Goal: Find specific page/section: Find specific page/section

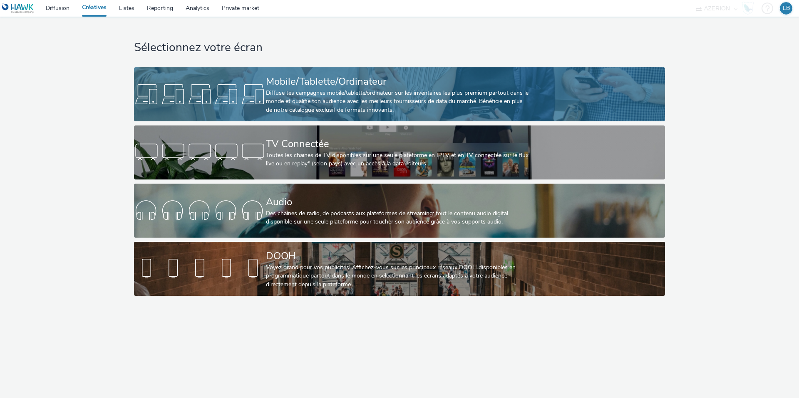
click at [257, 100] on div at bounding box center [200, 94] width 132 height 27
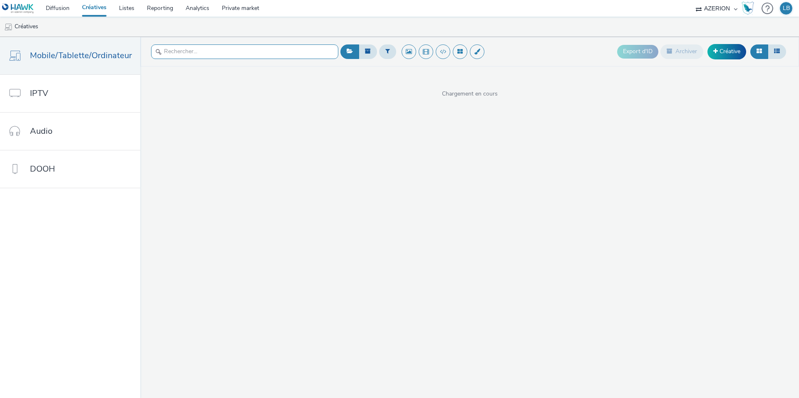
click at [196, 52] on input "text" at bounding box center [244, 52] width 187 height 15
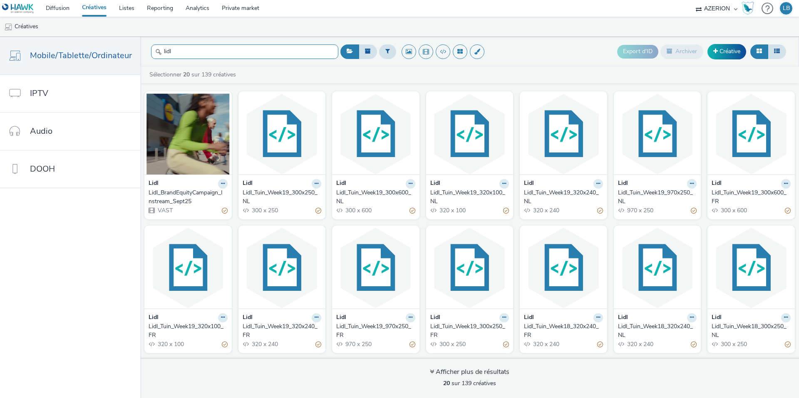
type input "lidl"
click at [193, 195] on div "Lidl_BrandEquityCampaign_Instream_Sept25" at bounding box center [186, 197] width 76 height 17
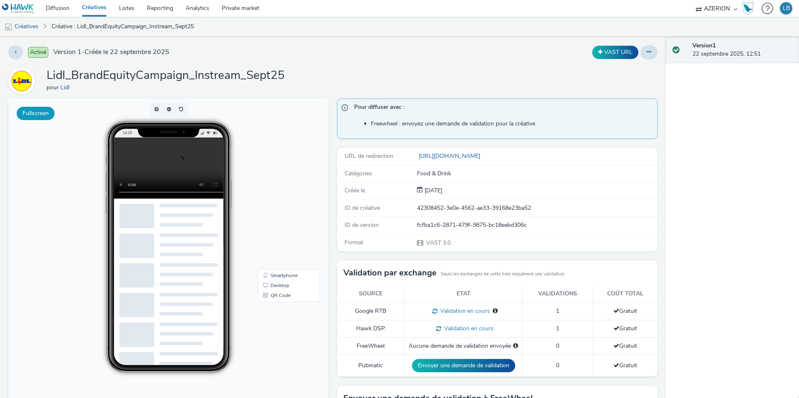
click at [43, 115] on button "Fullscreen" at bounding box center [36, 113] width 38 height 13
click at [24, 27] on link "Créatives" at bounding box center [21, 27] width 42 height 20
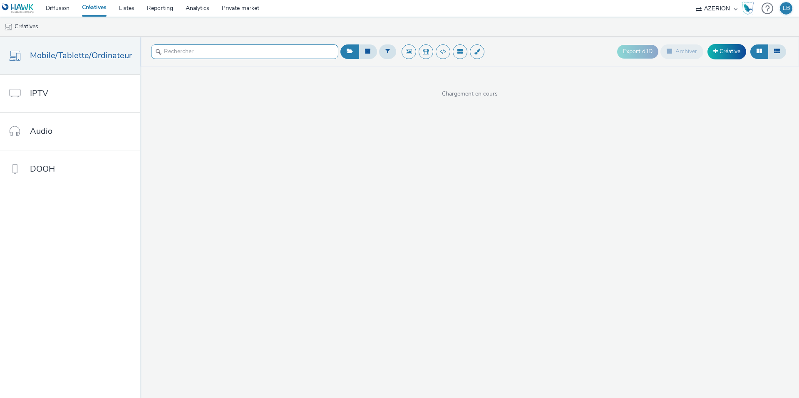
click at [185, 55] on input "text" at bounding box center [244, 52] width 187 height 15
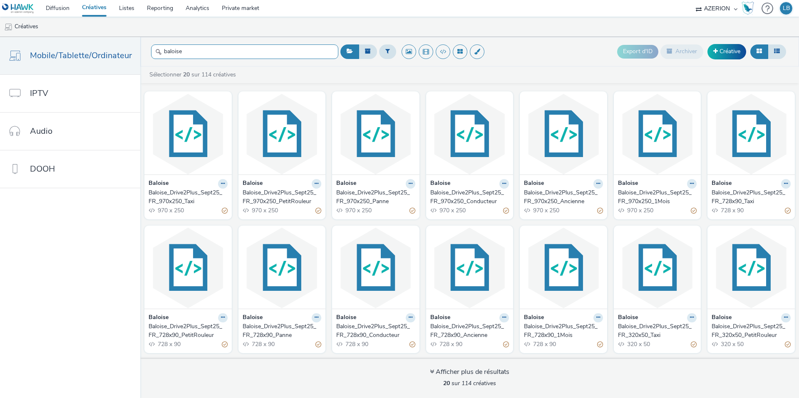
type input "baloise"
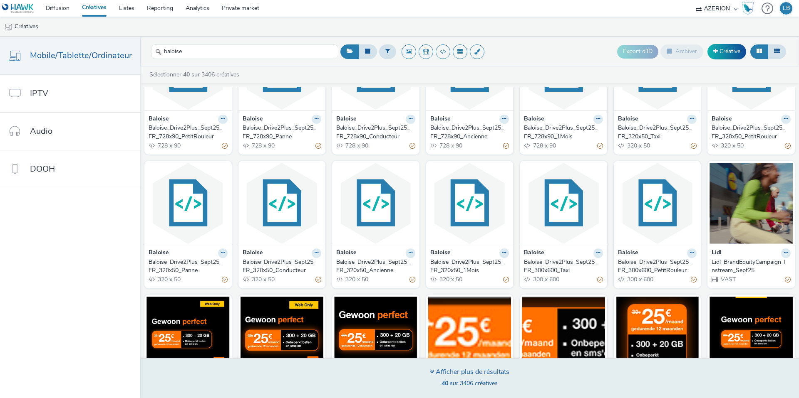
scroll to position [200, 0]
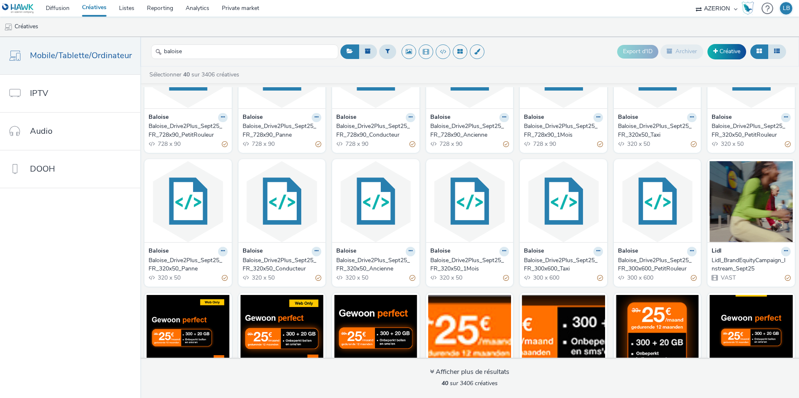
click at [544, 263] on div "Baloise_Drive2Plus_Sept25_FR_300x600_Taxi" at bounding box center [562, 265] width 76 height 17
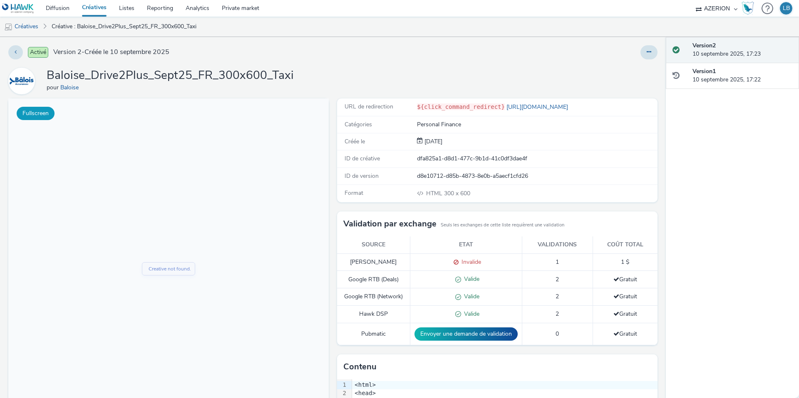
click at [31, 115] on button "Fullscreen" at bounding box center [36, 113] width 38 height 13
